Goal: Task Accomplishment & Management: Complete application form

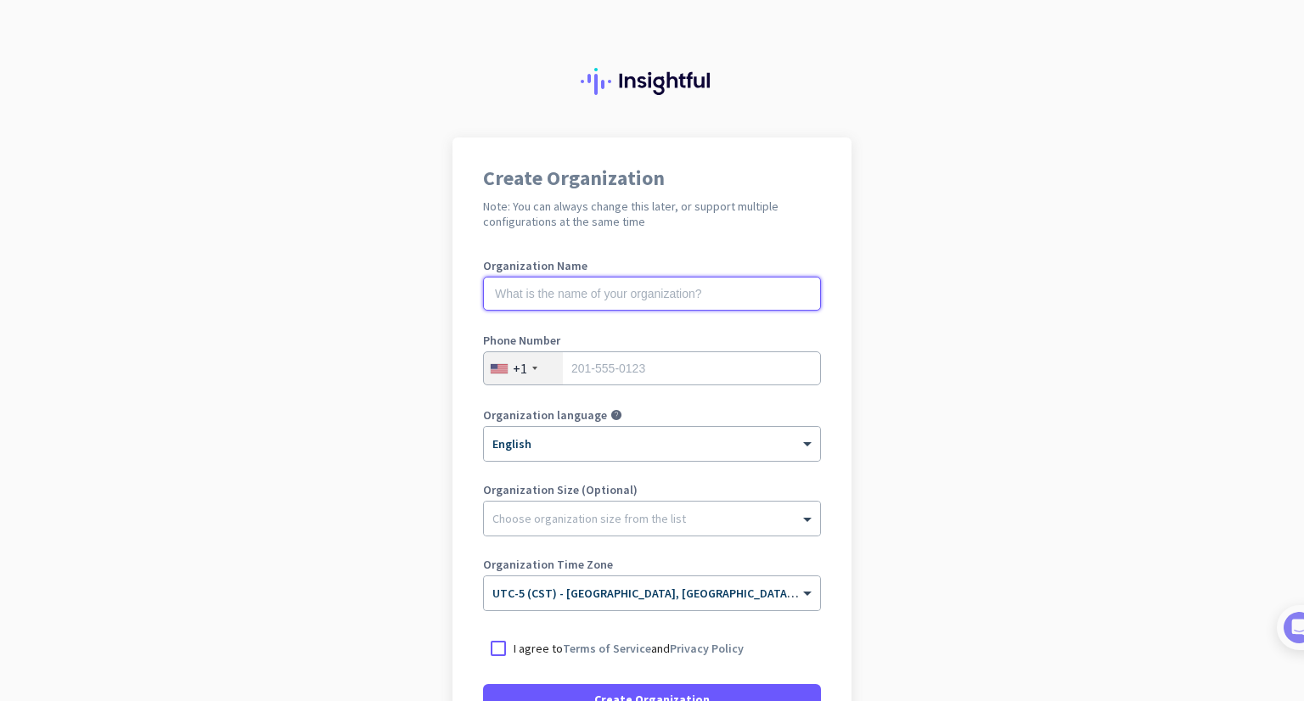
click at [604, 300] on input "text" at bounding box center [652, 294] width 338 height 34
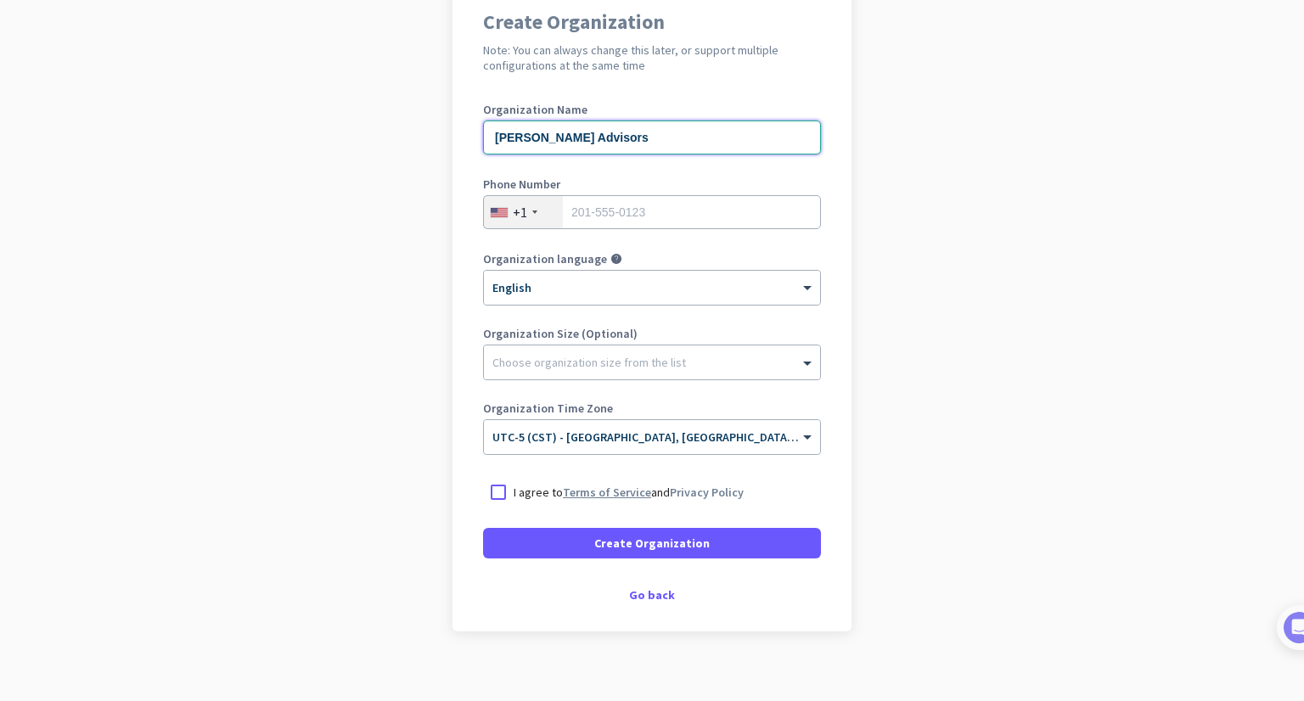
scroll to position [171, 0]
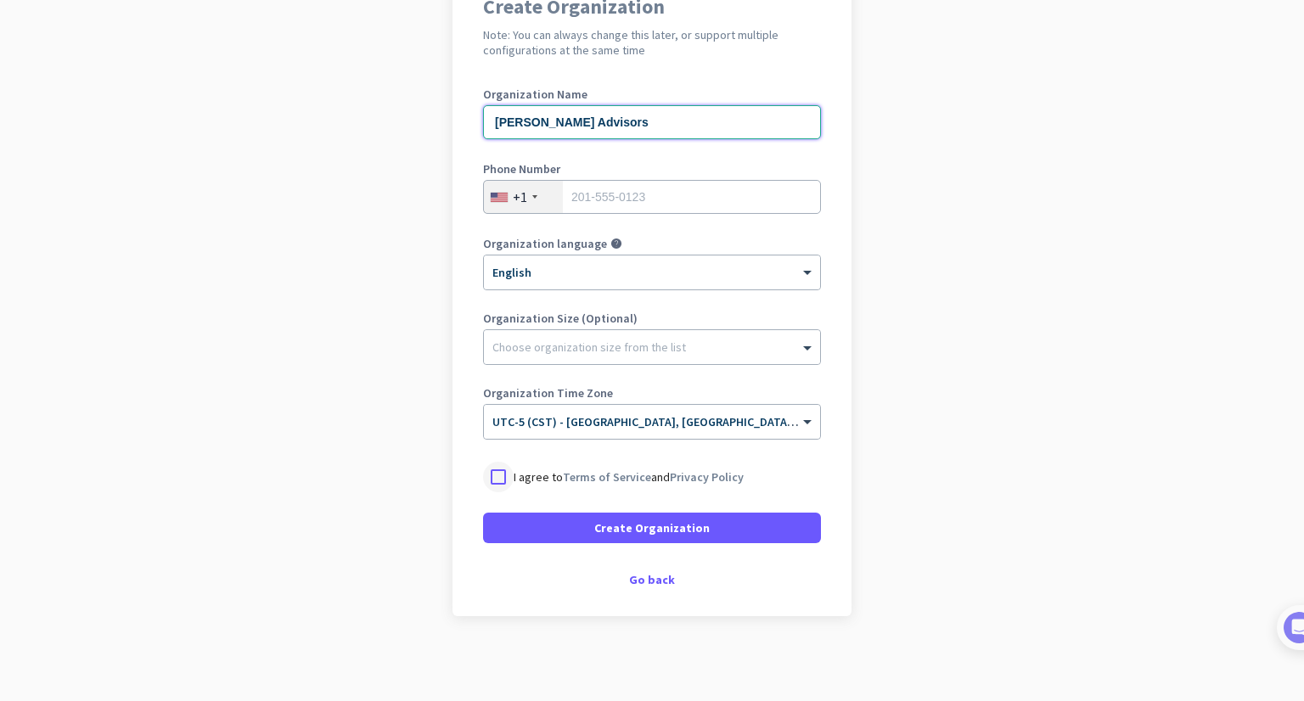
type input "[PERSON_NAME] Advisors"
click at [494, 480] on div at bounding box center [498, 477] width 31 height 31
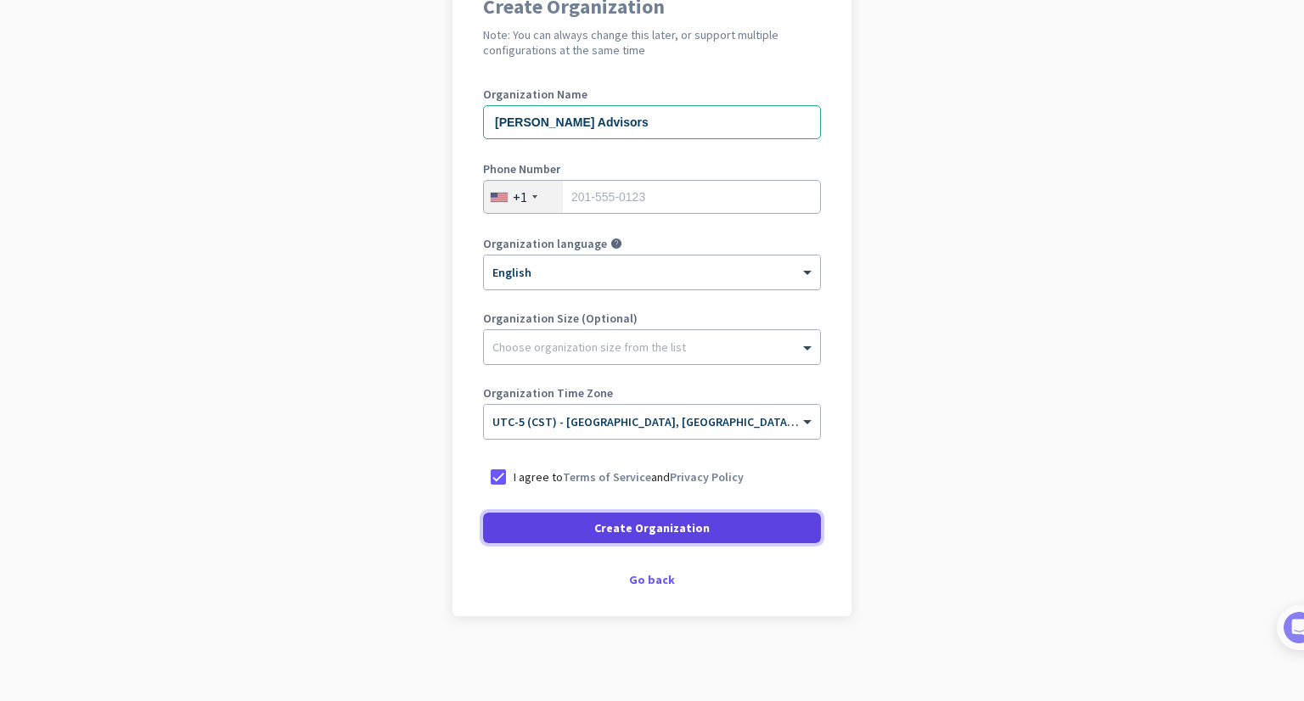
click at [643, 533] on span "Create Organization" at bounding box center [651, 528] width 115 height 17
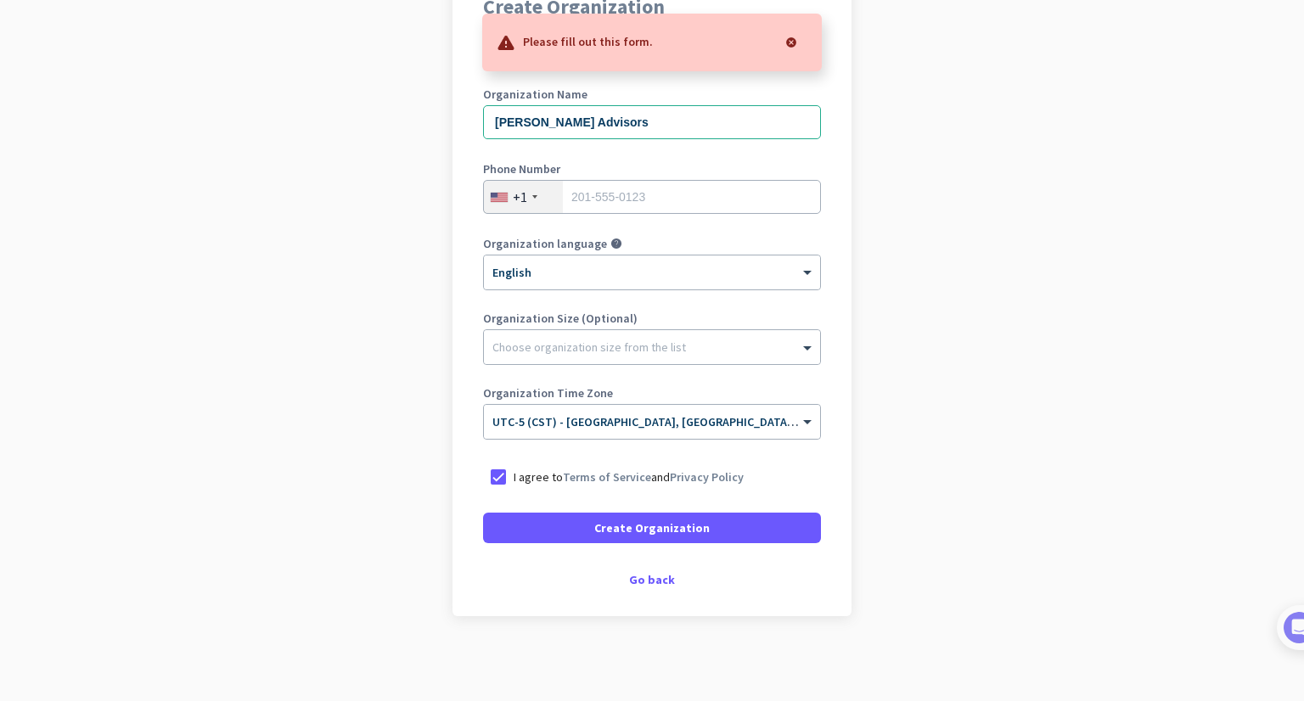
click at [795, 40] on div at bounding box center [791, 42] width 34 height 34
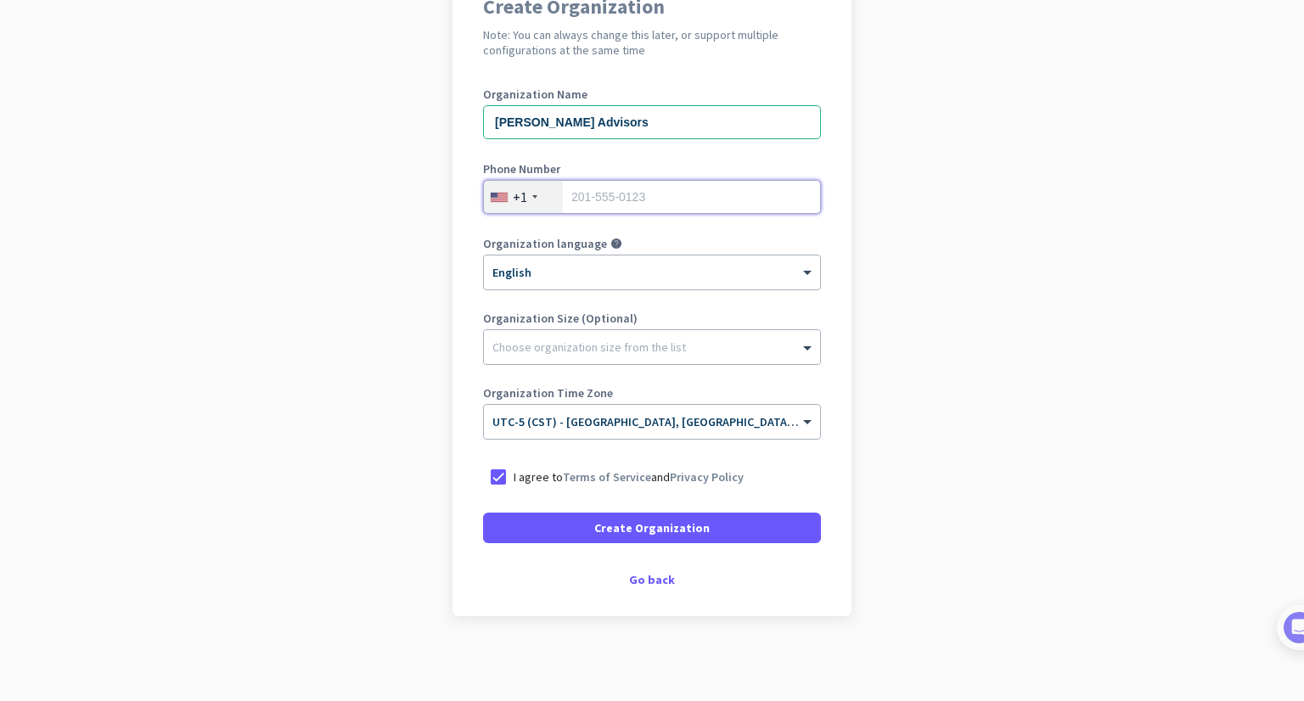
click at [588, 203] on input "tel" at bounding box center [652, 197] width 338 height 34
type input "8472692871"
click at [563, 351] on div at bounding box center [652, 343] width 336 height 17
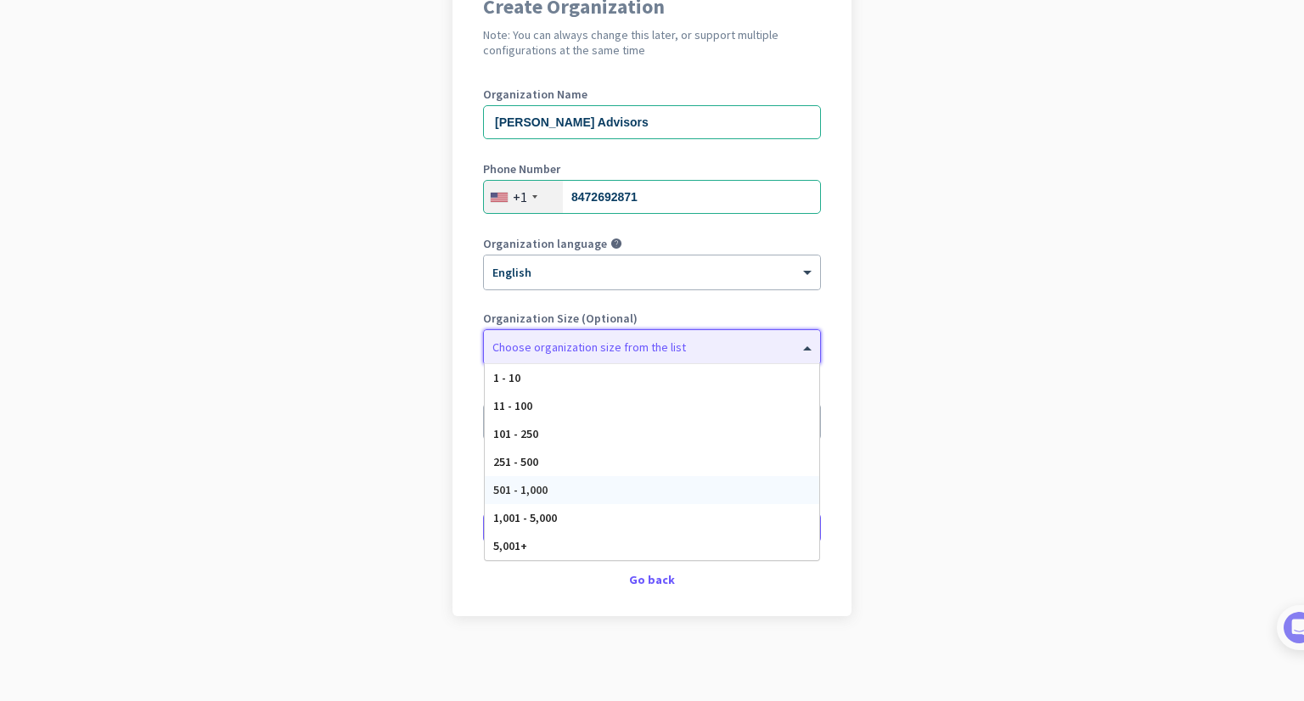
click at [523, 482] on span "501 - 1,000" at bounding box center [520, 489] width 54 height 15
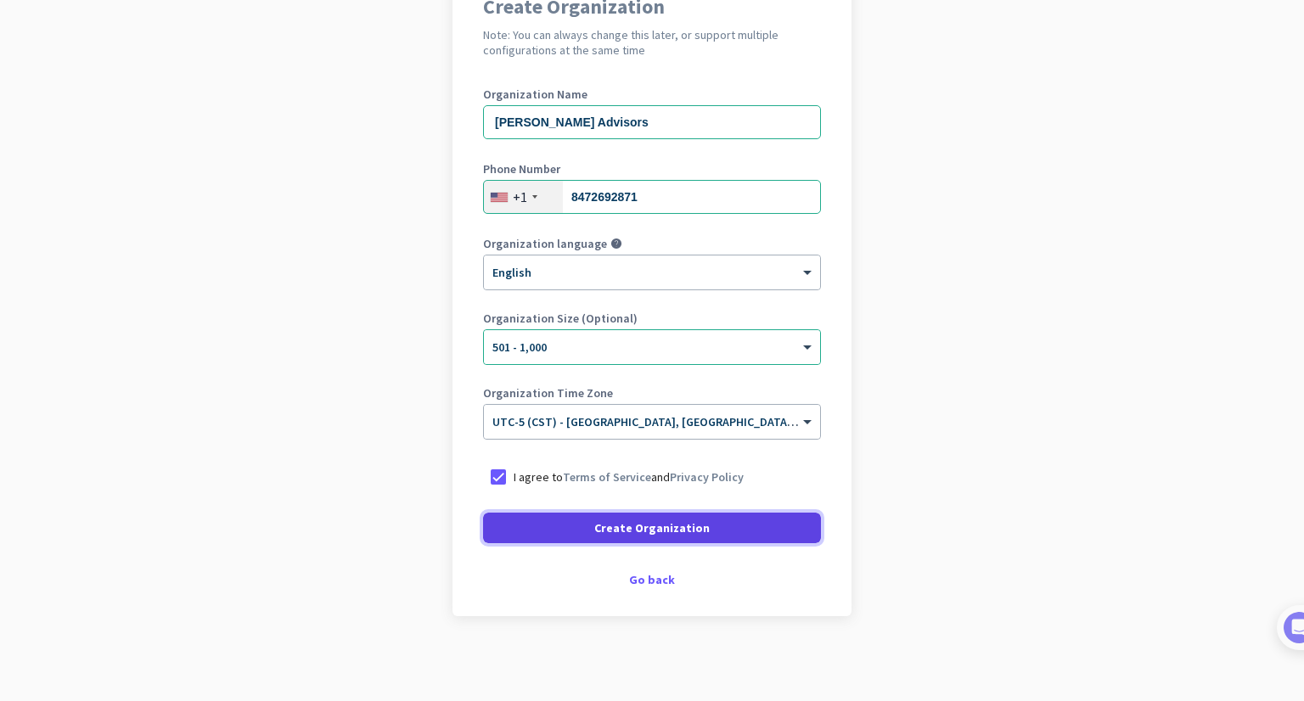
click at [611, 531] on span "Create Organization" at bounding box center [651, 528] width 115 height 17
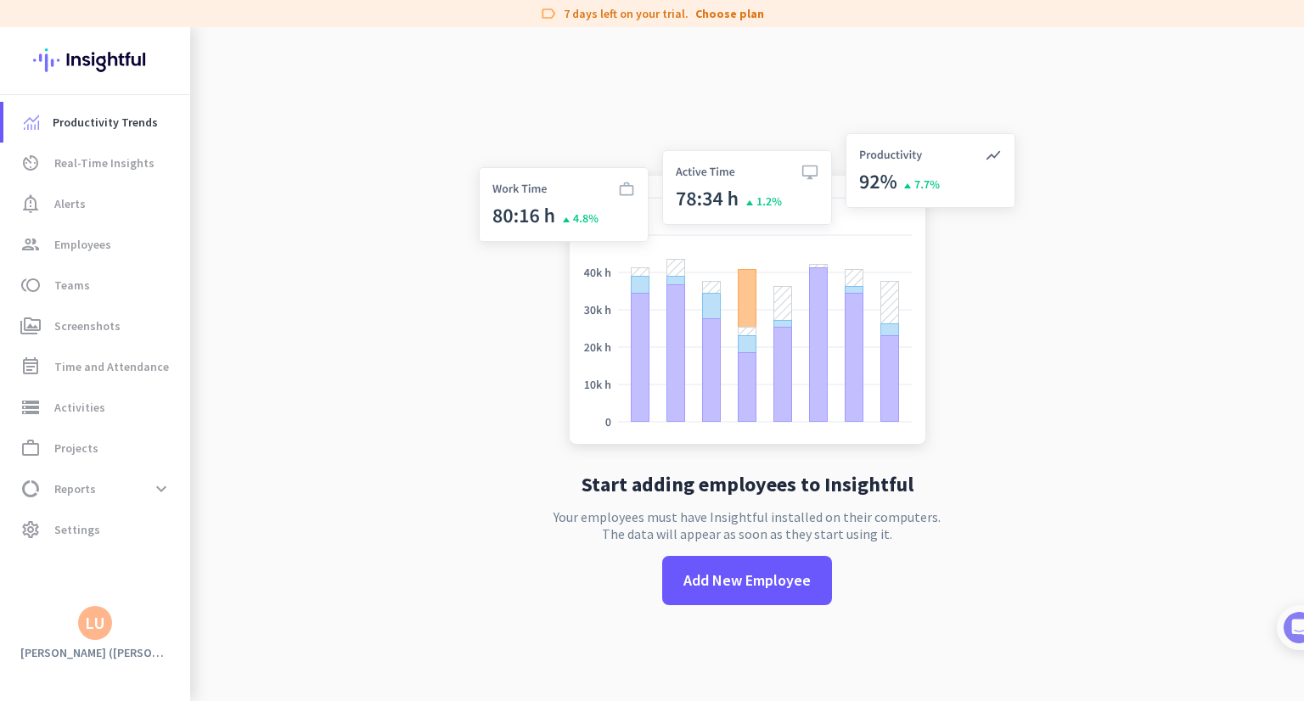
click at [109, 628] on div "LU" at bounding box center [95, 623] width 34 height 34
